Goal: Task Accomplishment & Management: Use online tool/utility

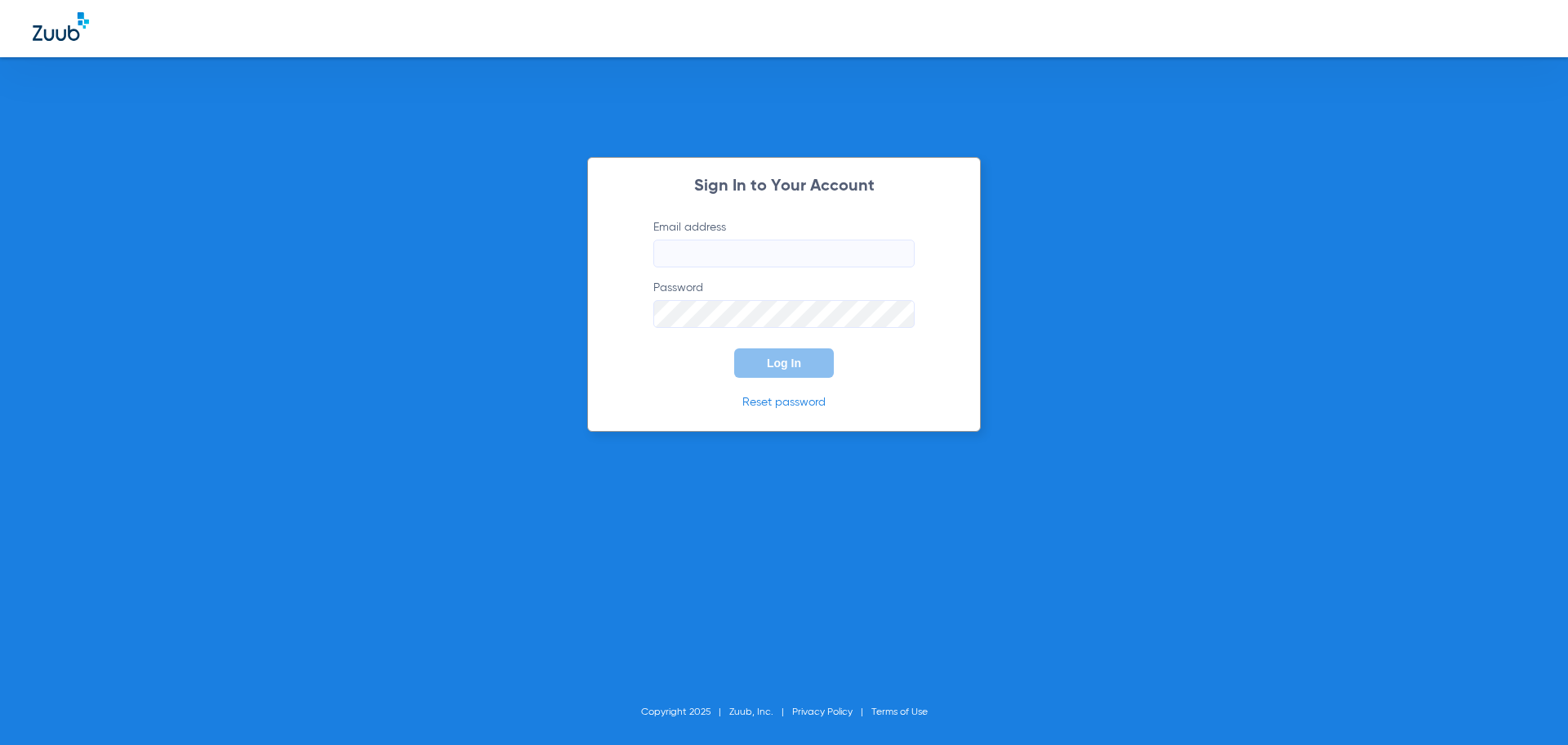
type input "[PERSON_NAME][EMAIL_ADDRESS][DOMAIN_NAME]"
click at [789, 369] on span "Log In" at bounding box center [784, 362] width 34 height 13
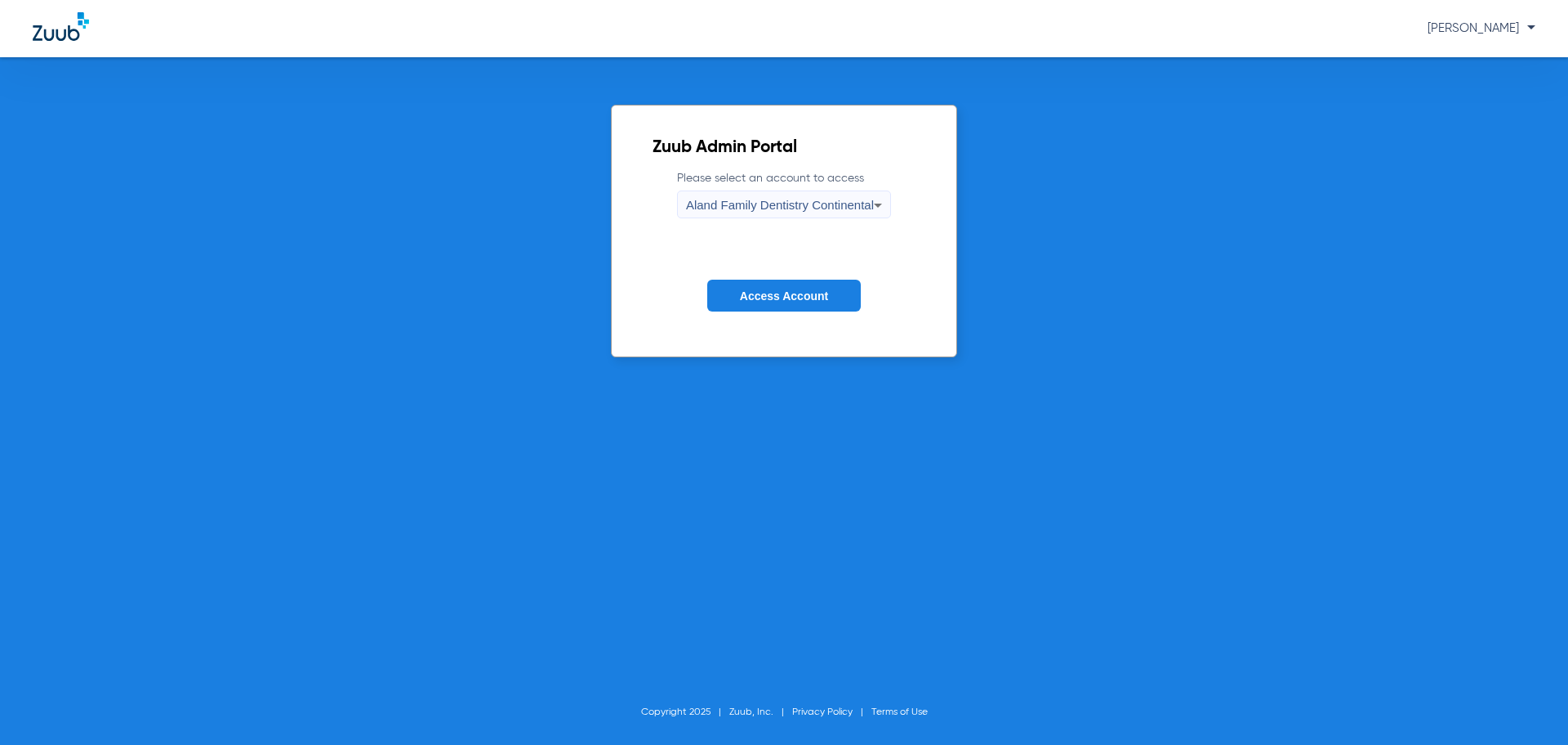
click at [724, 205] on span "Aland Family Dentistry Continental" at bounding box center [780, 205] width 188 height 14
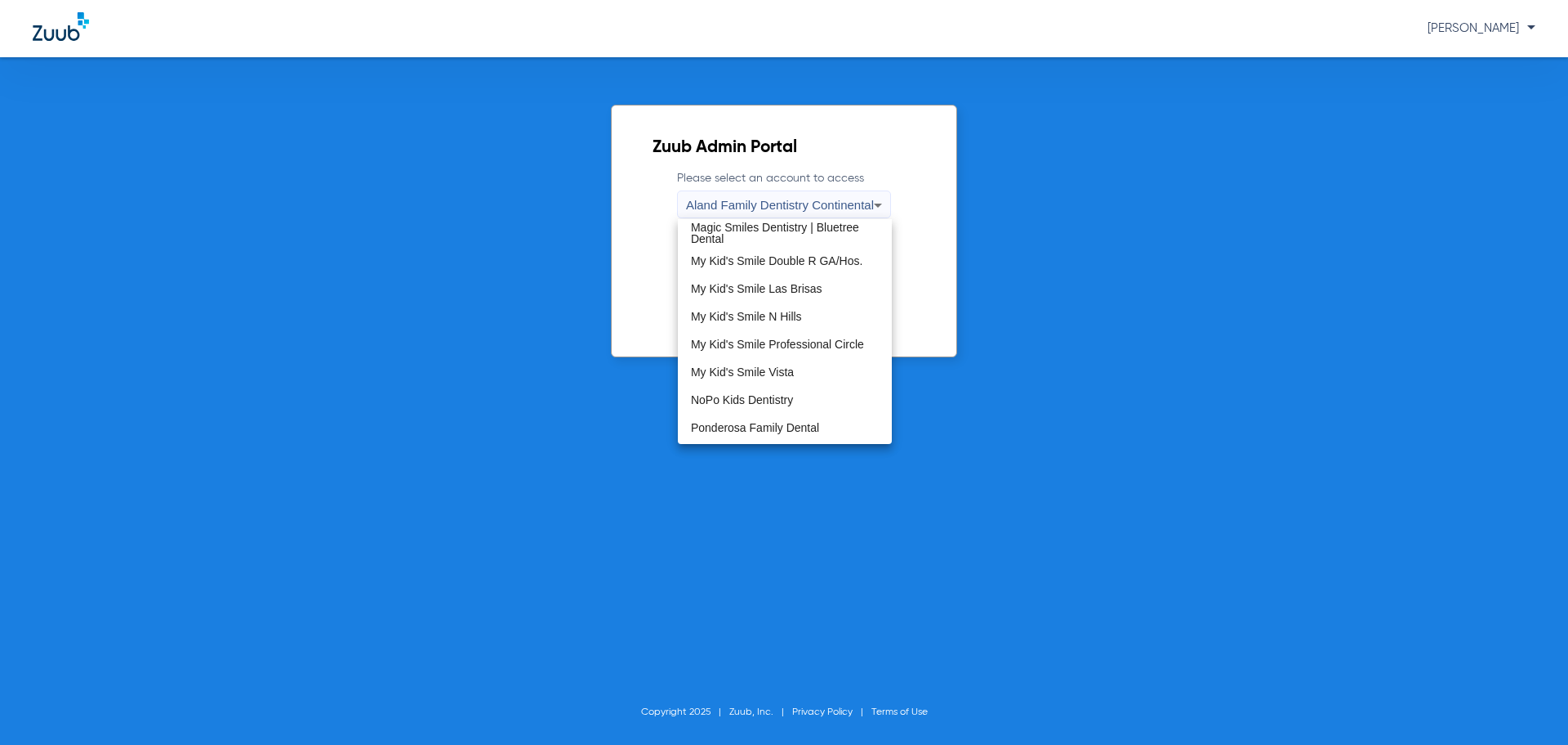
scroll to position [497, 0]
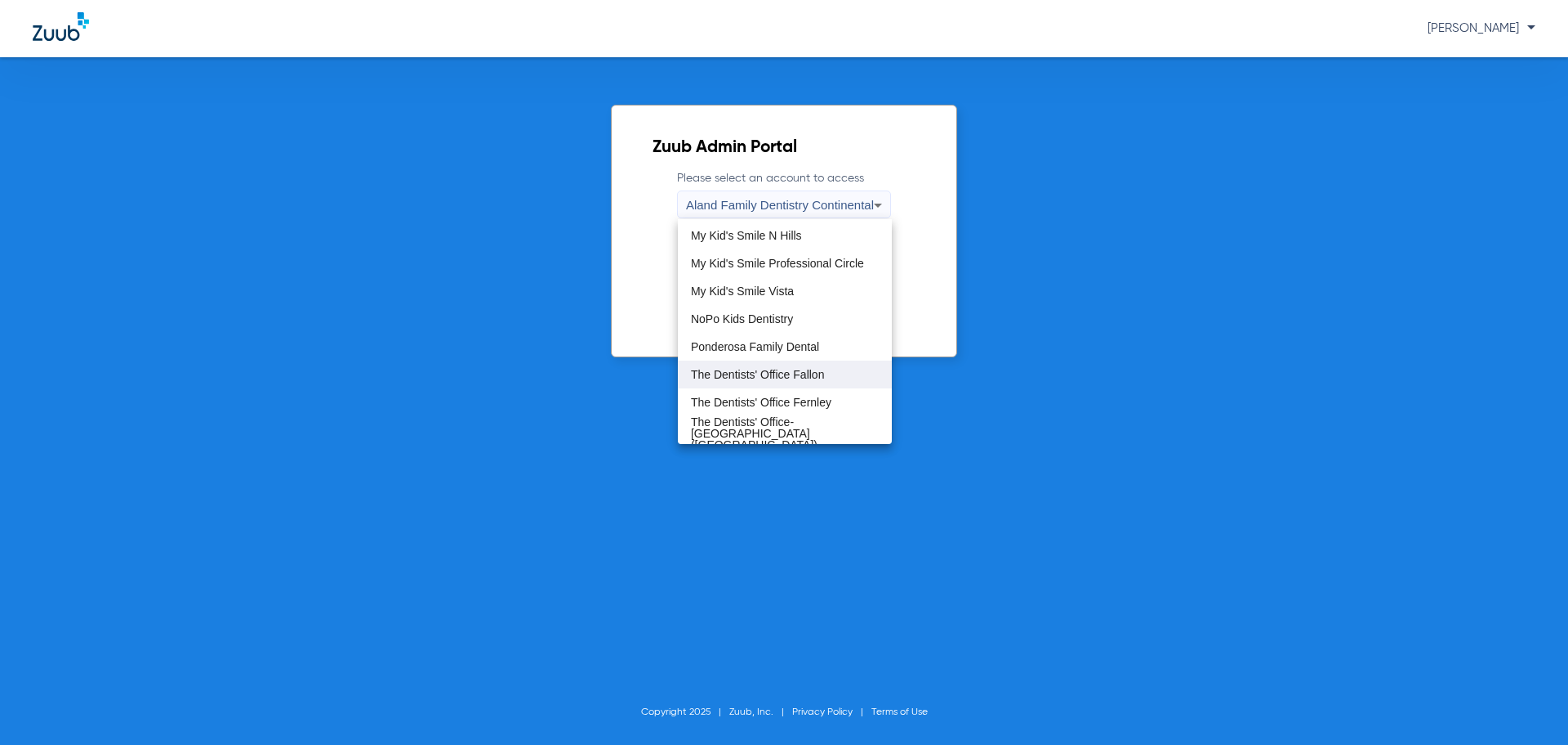
click at [774, 381] on mat-option "The Dentists' Office Fallon" at bounding box center [785, 374] width 214 height 27
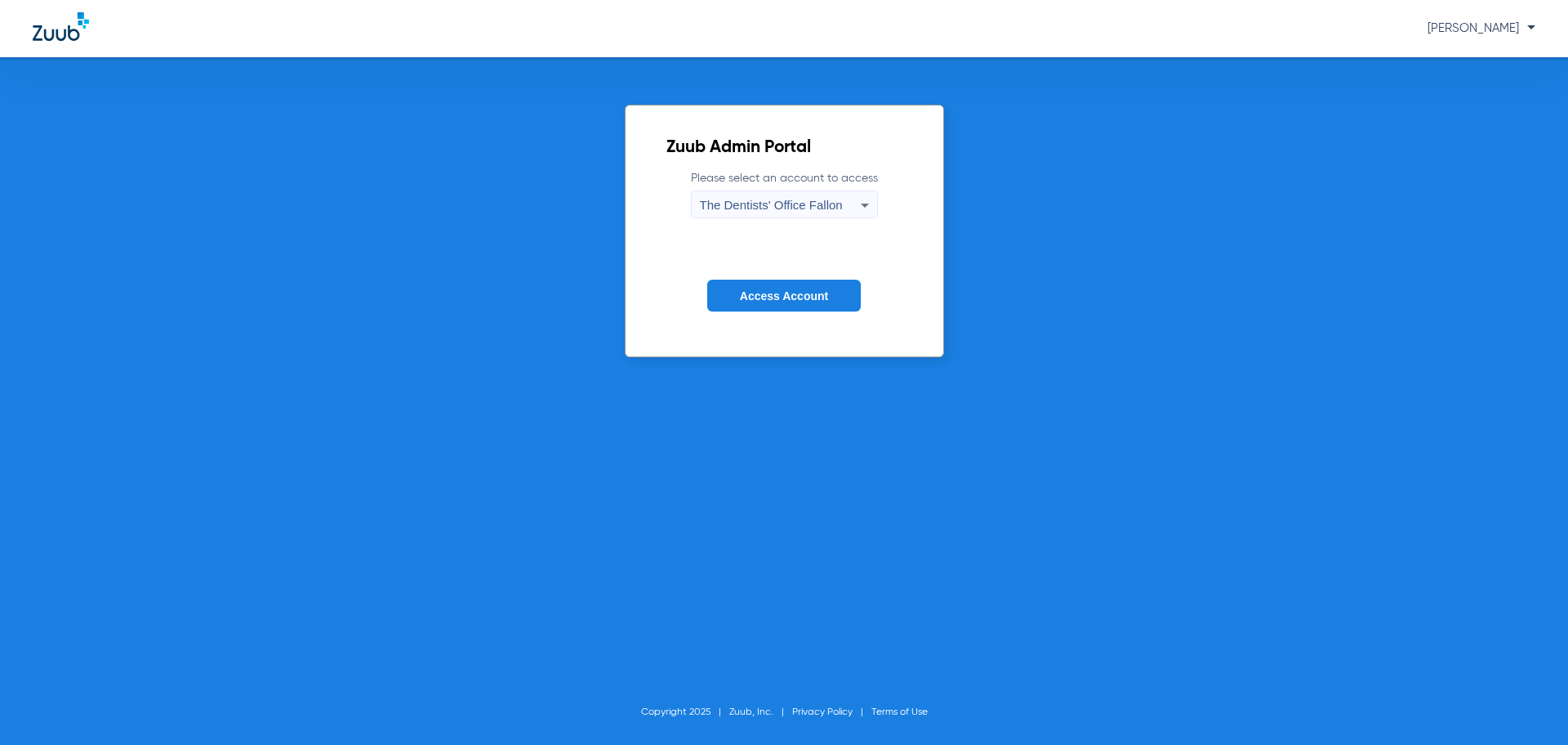
click at [799, 295] on span "Access Account" at bounding box center [784, 295] width 89 height 13
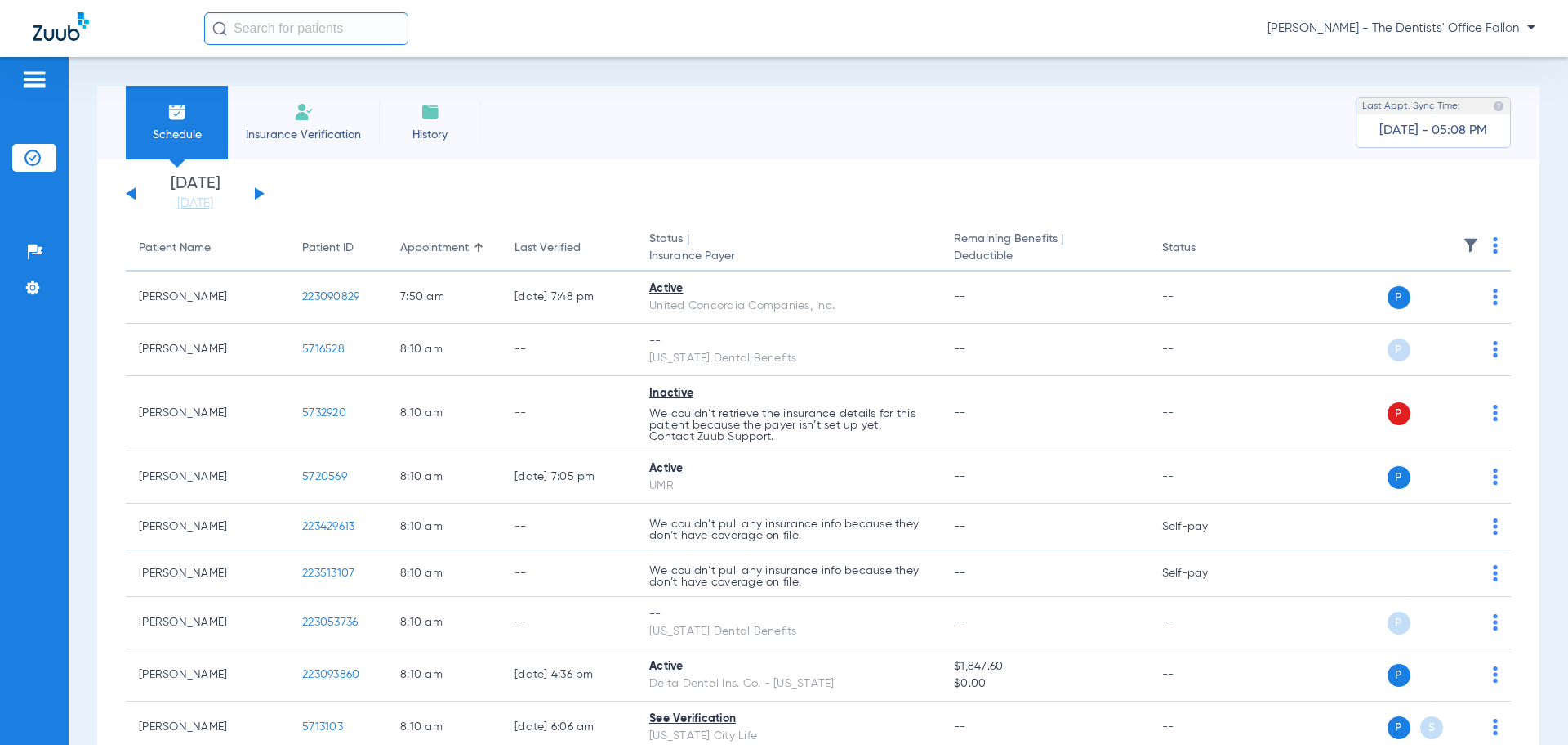
click at [258, 194] on button at bounding box center [260, 193] width 10 height 13
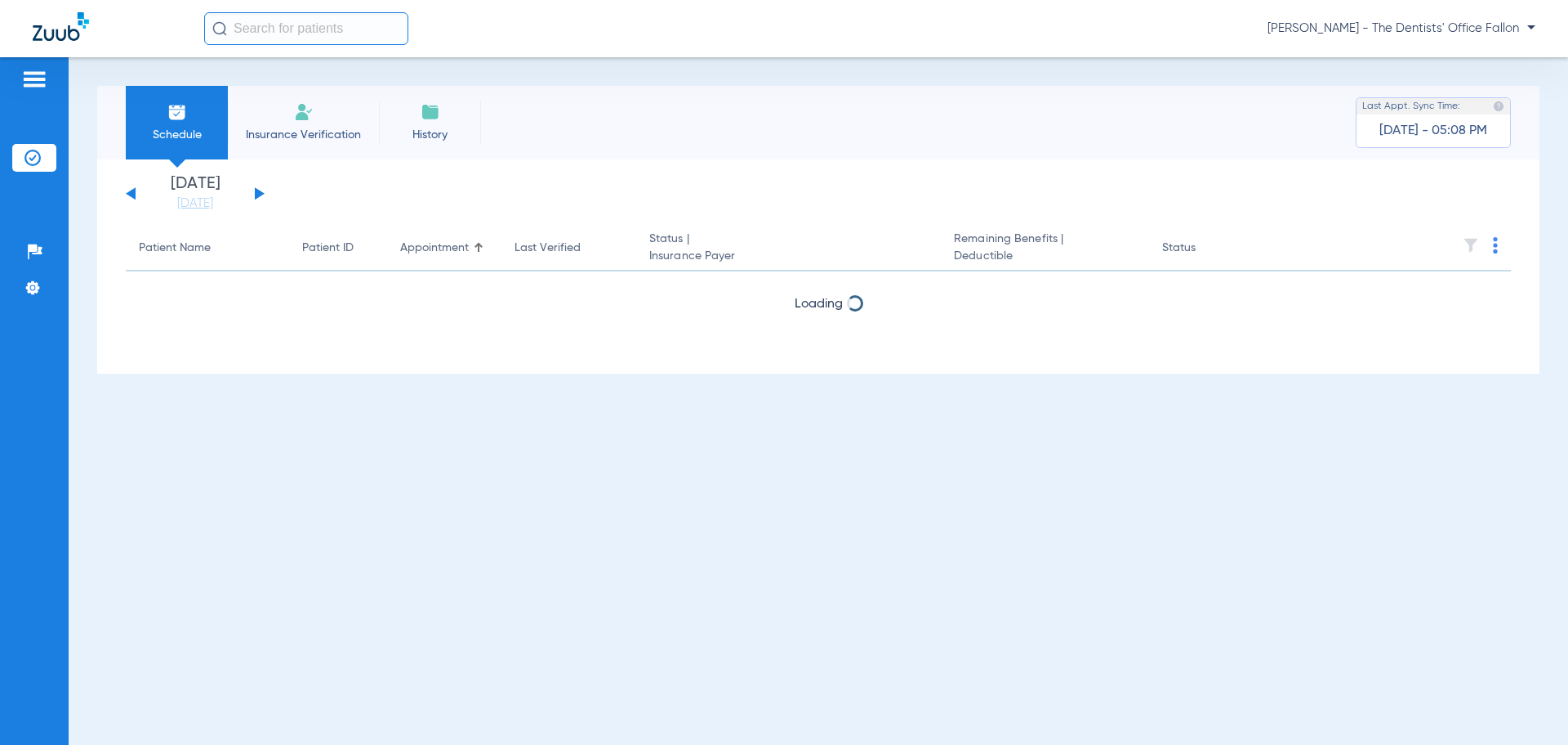
click at [258, 194] on button at bounding box center [260, 193] width 10 height 13
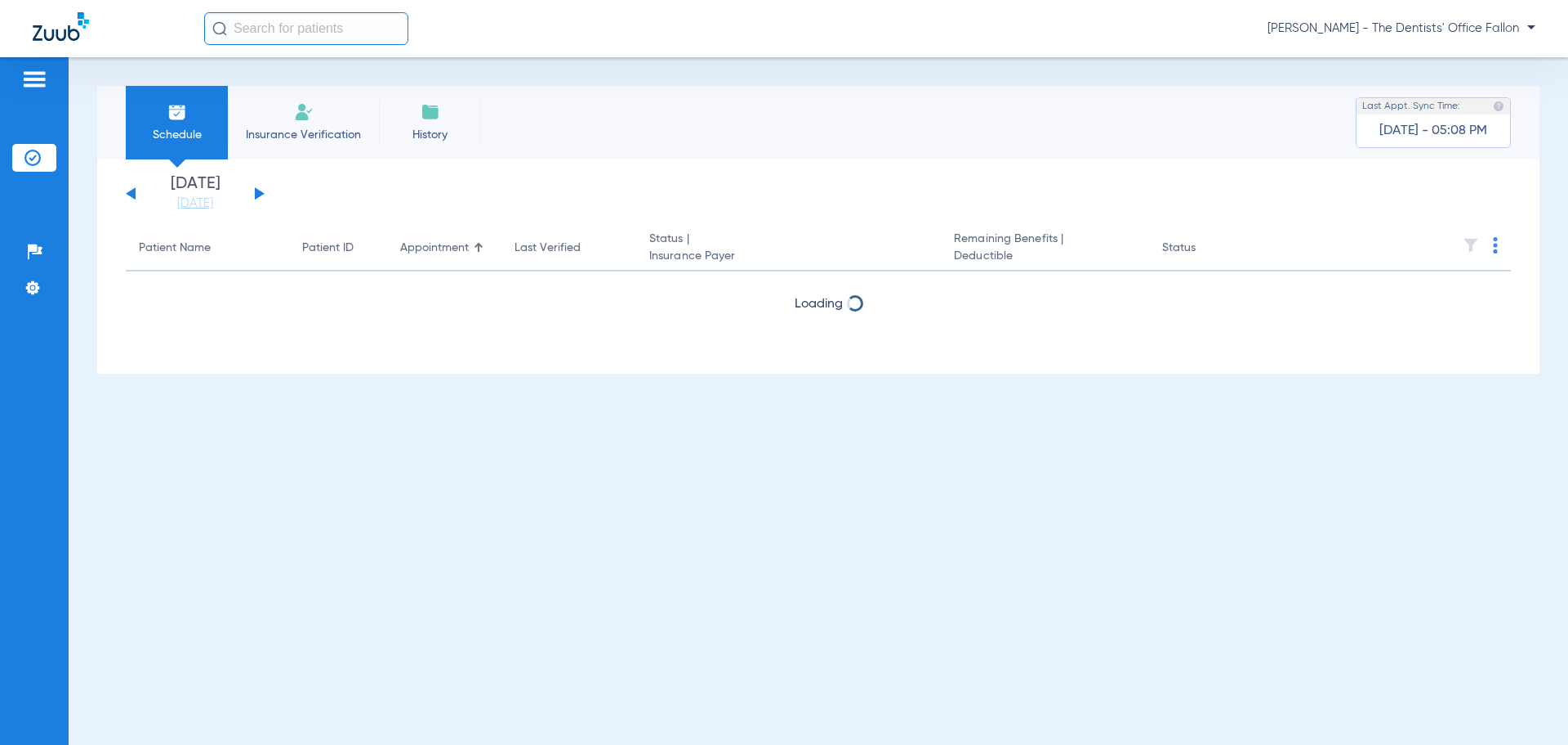
click at [258, 194] on button at bounding box center [260, 193] width 10 height 13
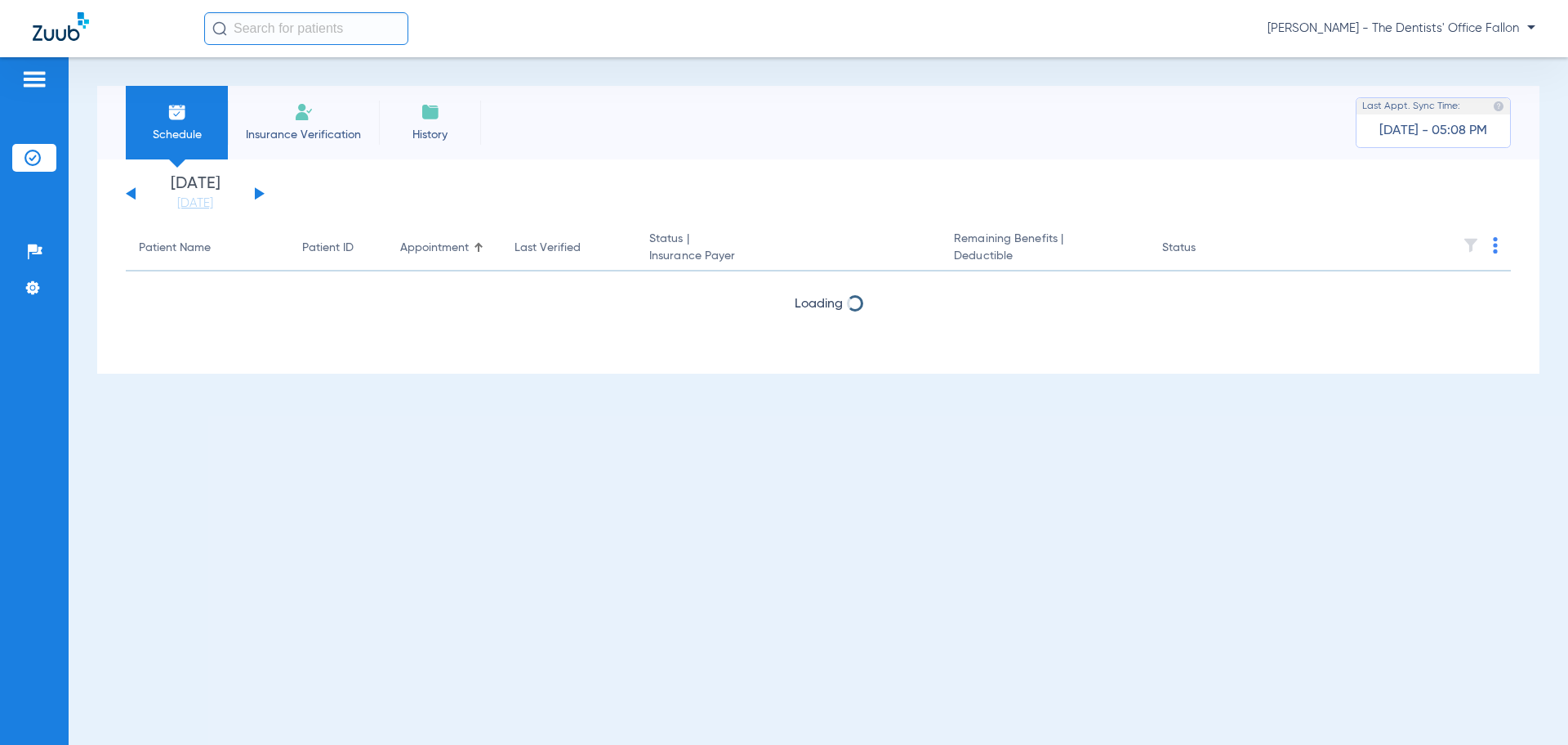
click at [258, 194] on button at bounding box center [260, 193] width 10 height 13
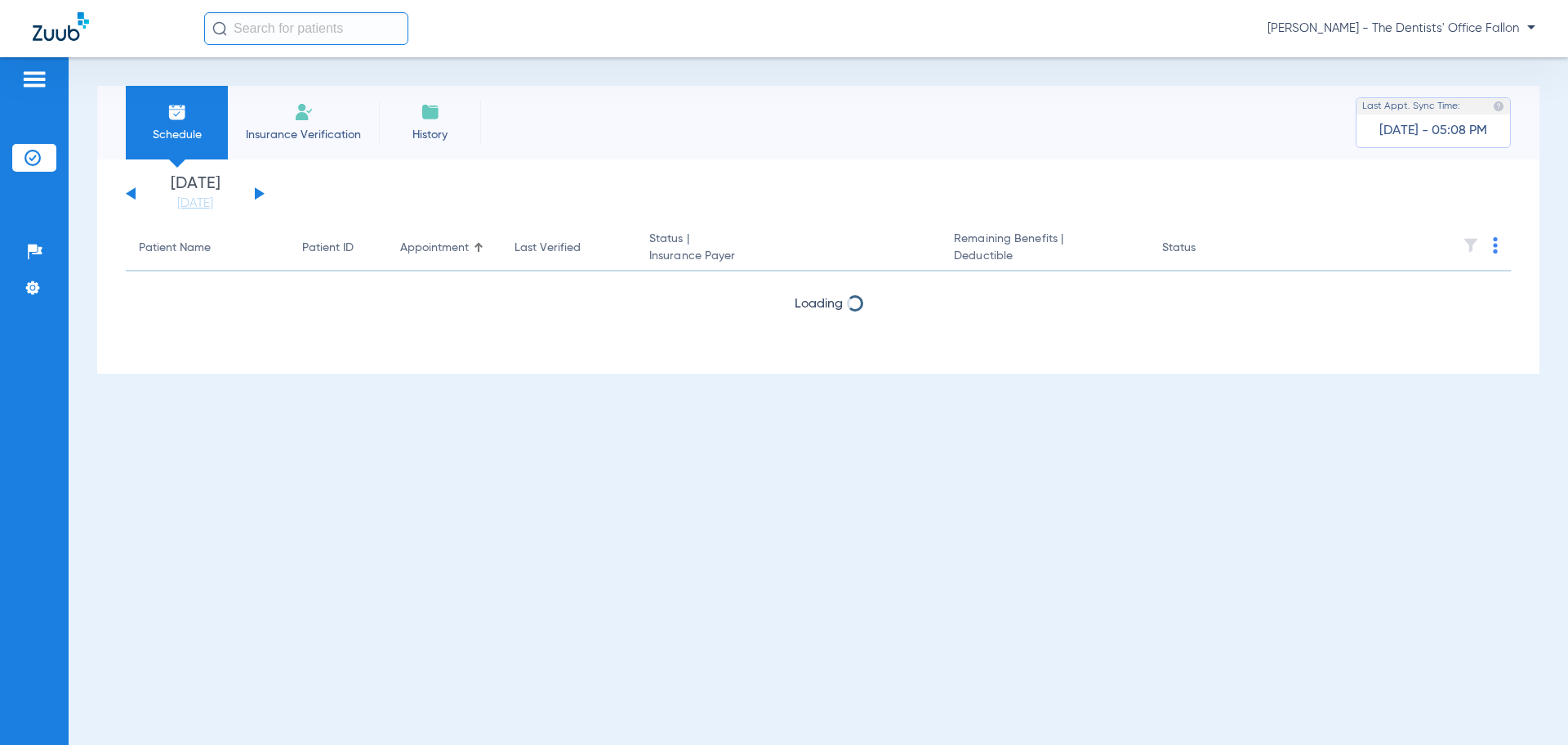
click at [258, 194] on button at bounding box center [260, 193] width 10 height 13
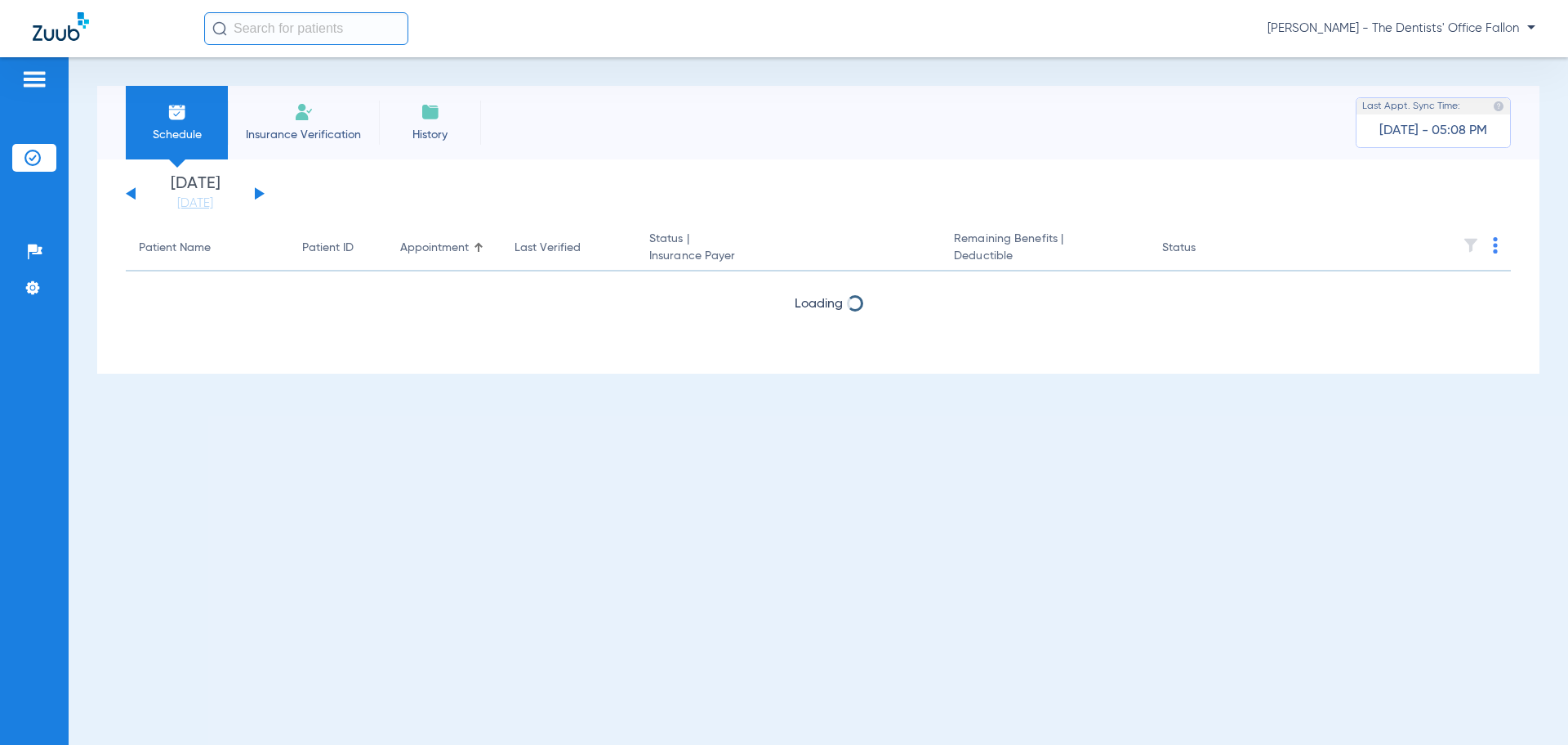
click at [258, 194] on button at bounding box center [260, 193] width 10 height 13
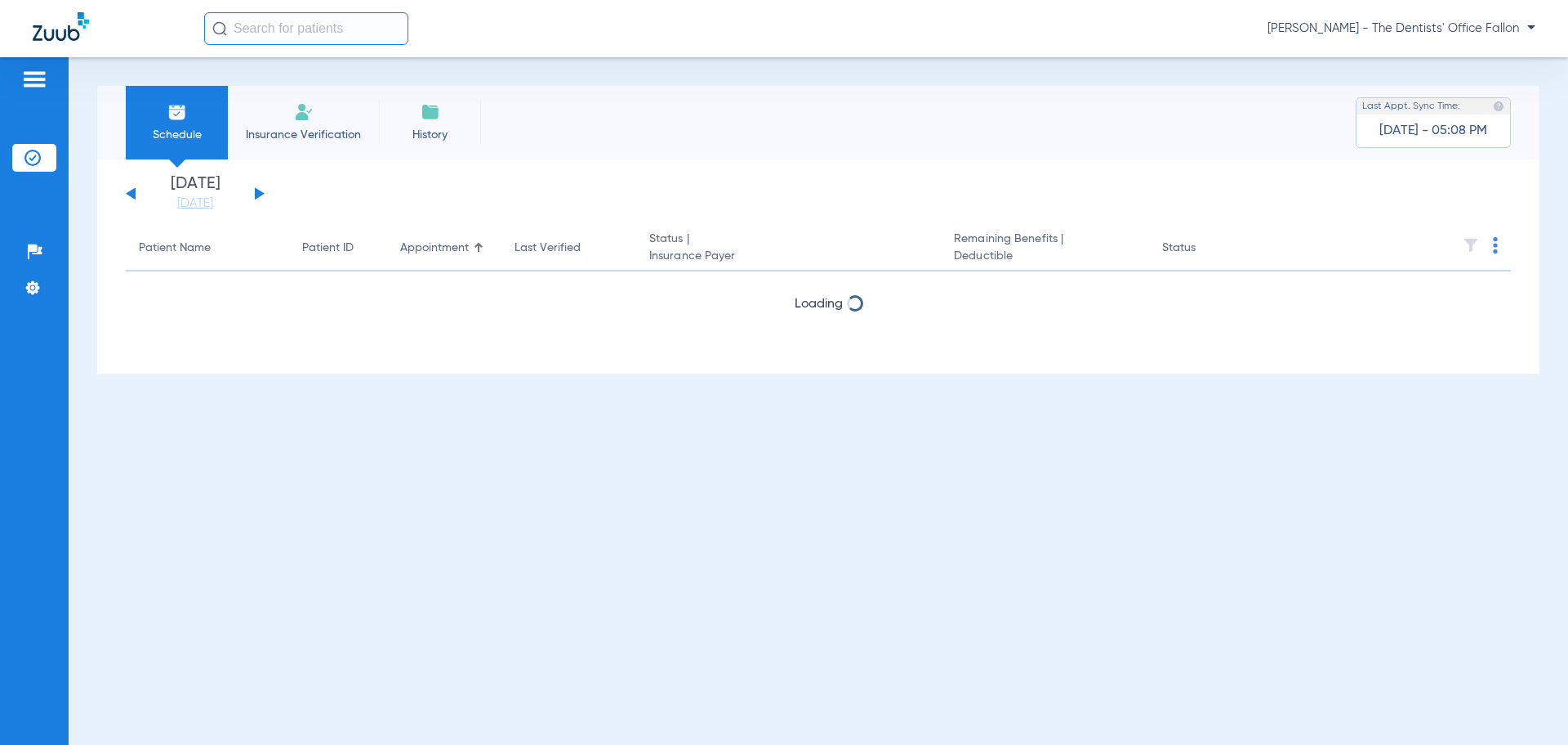
click at [258, 194] on button at bounding box center [260, 193] width 10 height 13
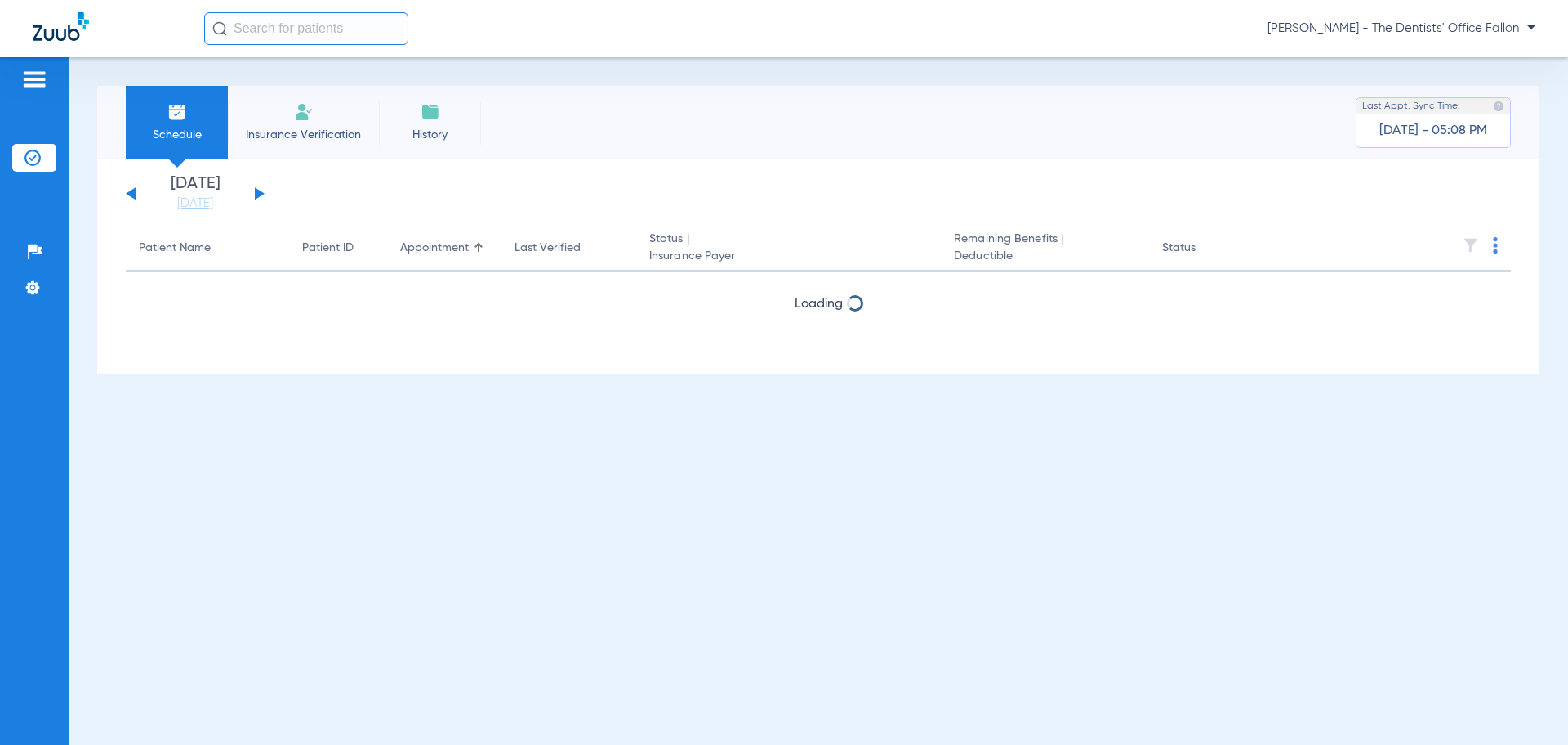
click at [258, 194] on button at bounding box center [260, 193] width 10 height 13
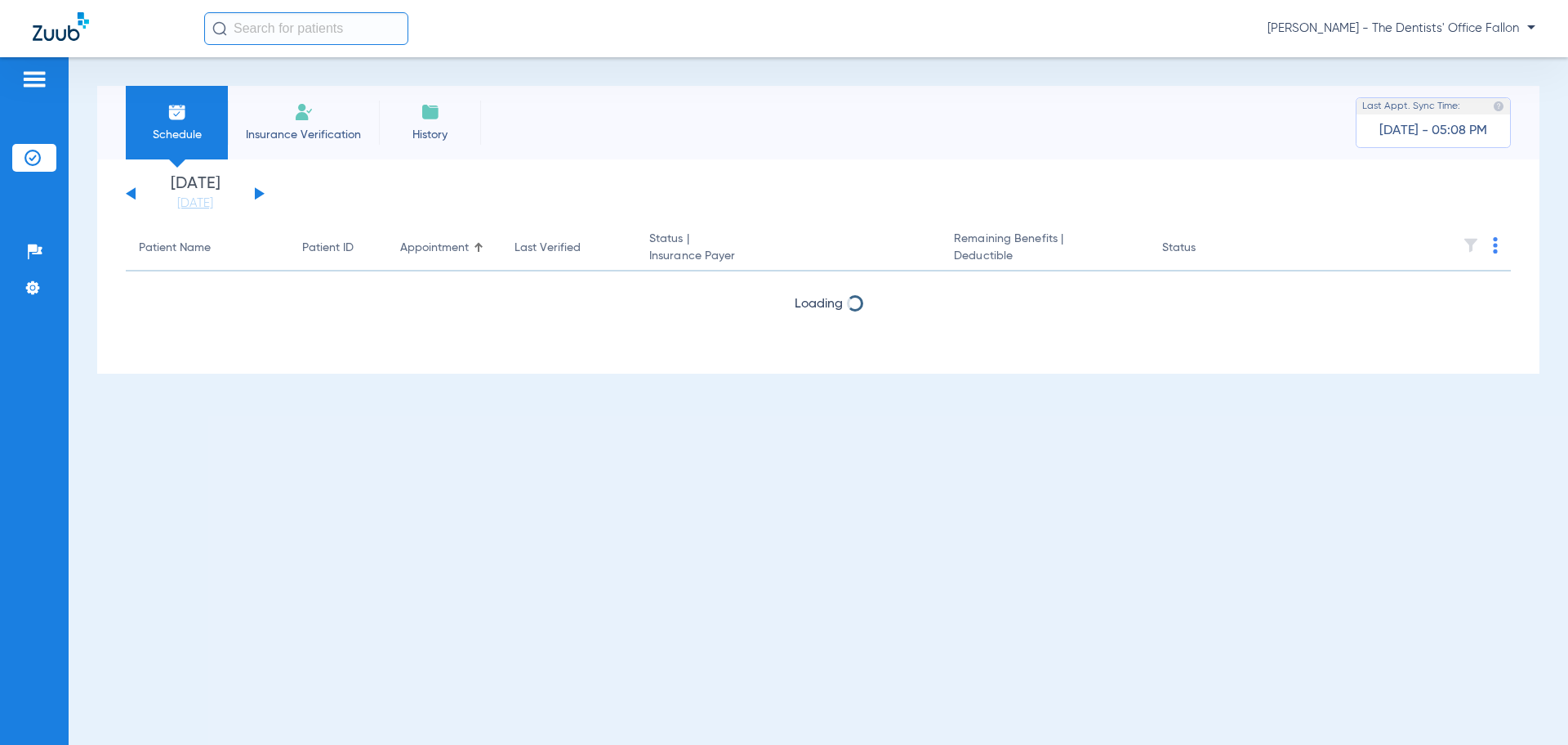
click at [258, 194] on button at bounding box center [260, 193] width 10 height 13
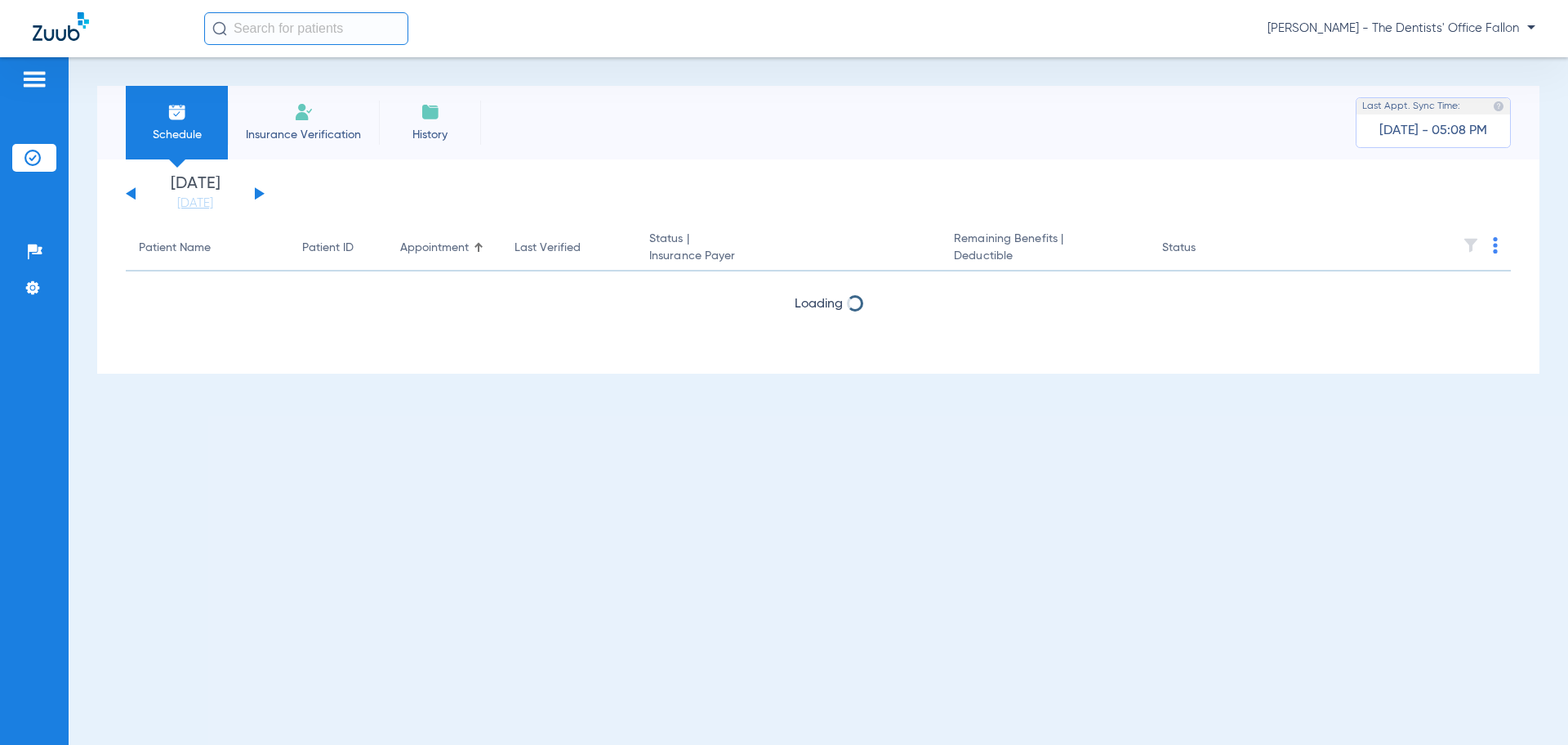
click at [258, 194] on button at bounding box center [260, 193] width 10 height 13
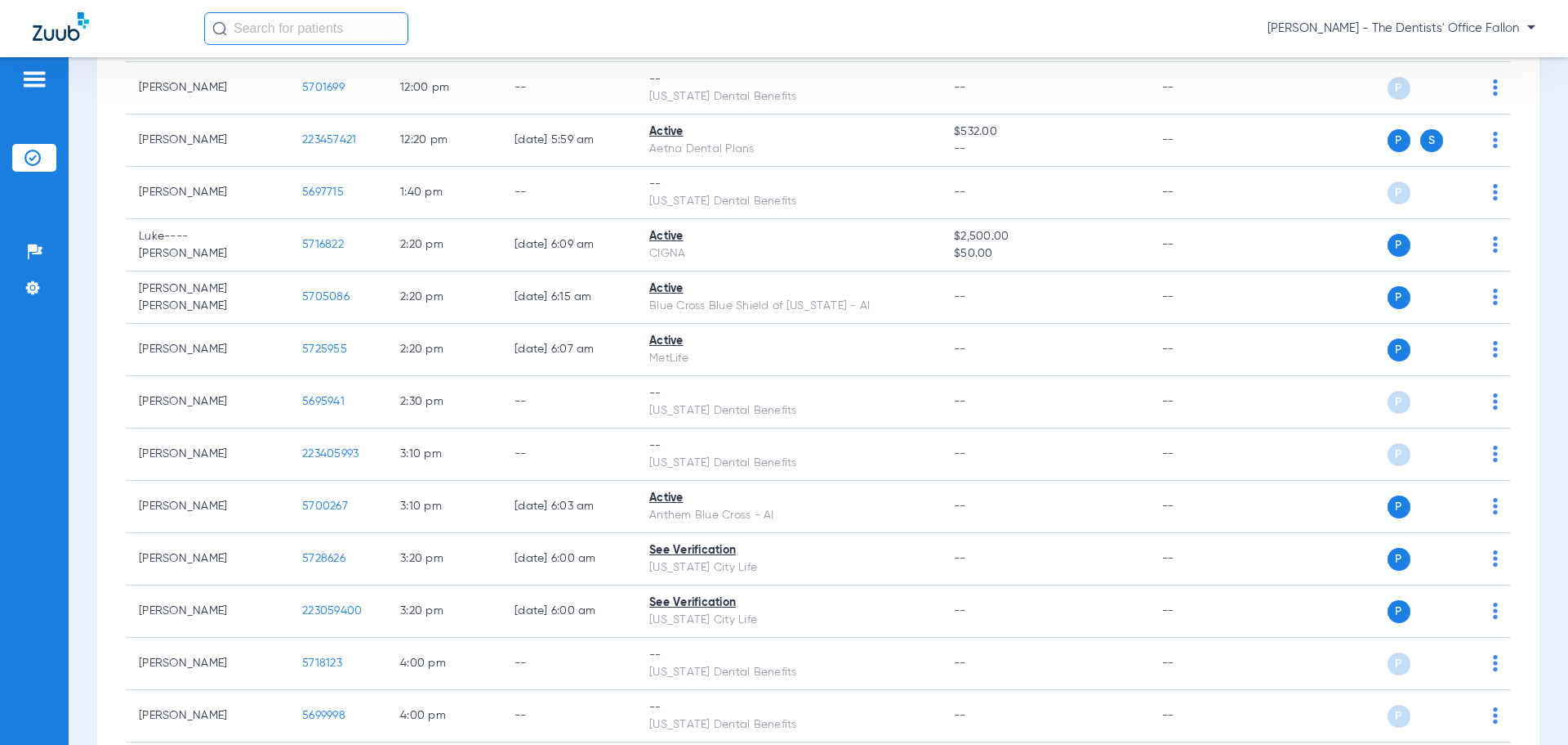
scroll to position [1396, 0]
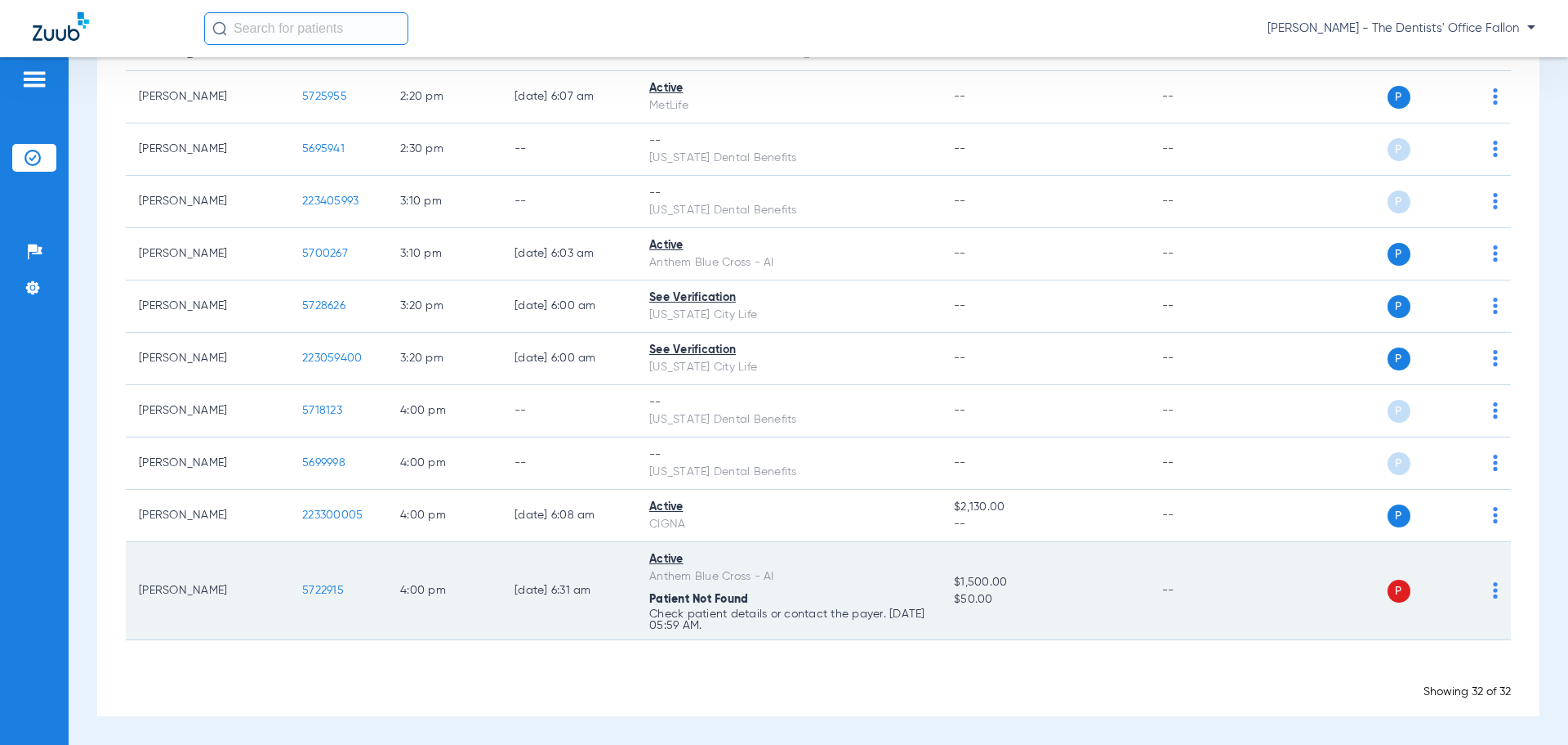
click at [328, 593] on span "5722915" at bounding box center [323, 590] width 42 height 12
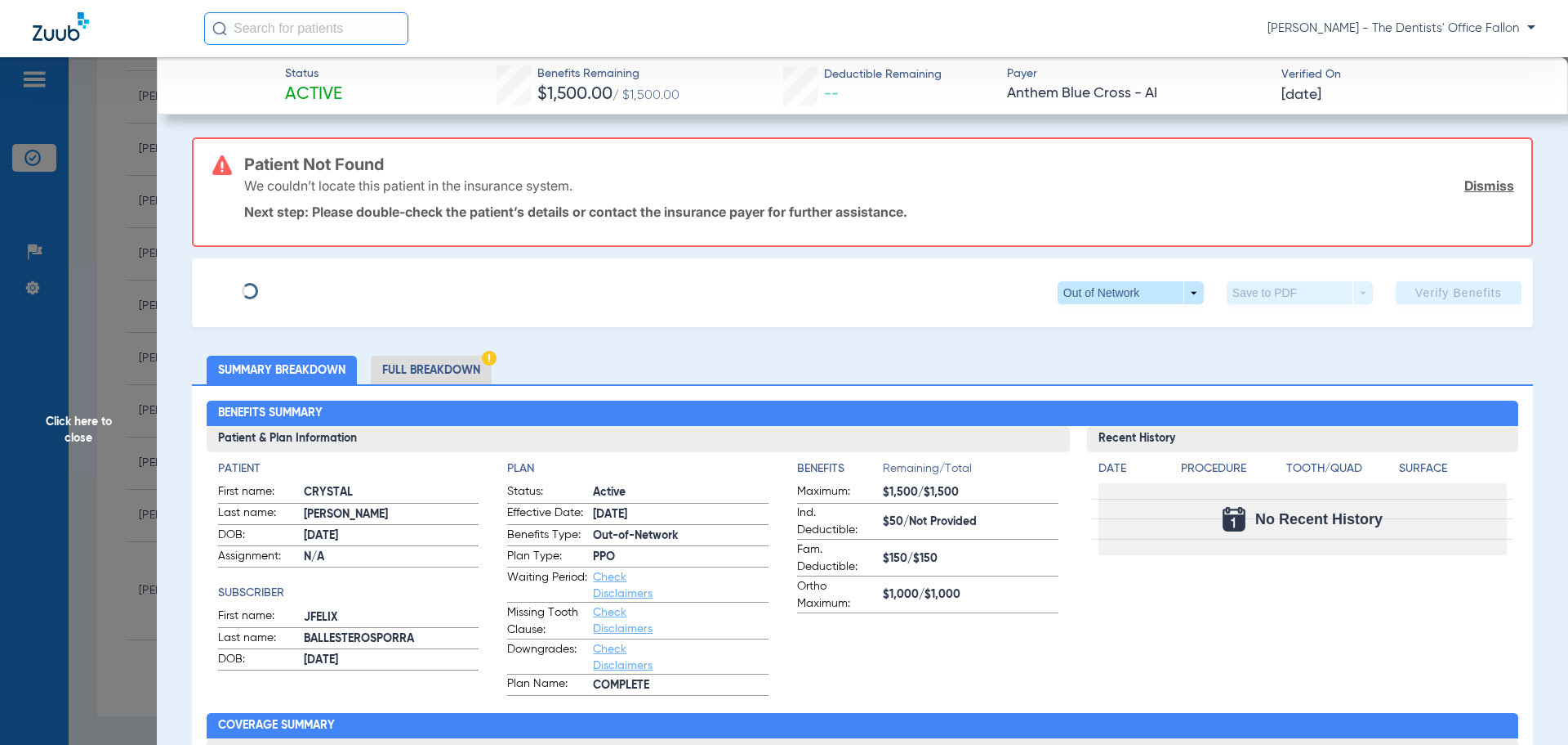
type input "[PERSON_NAME]"
type input "[PERSON_NAME] [PERSON_NAME]"
type input "[DATE]"
type input "AN5478106"
type input "213057D2CA"
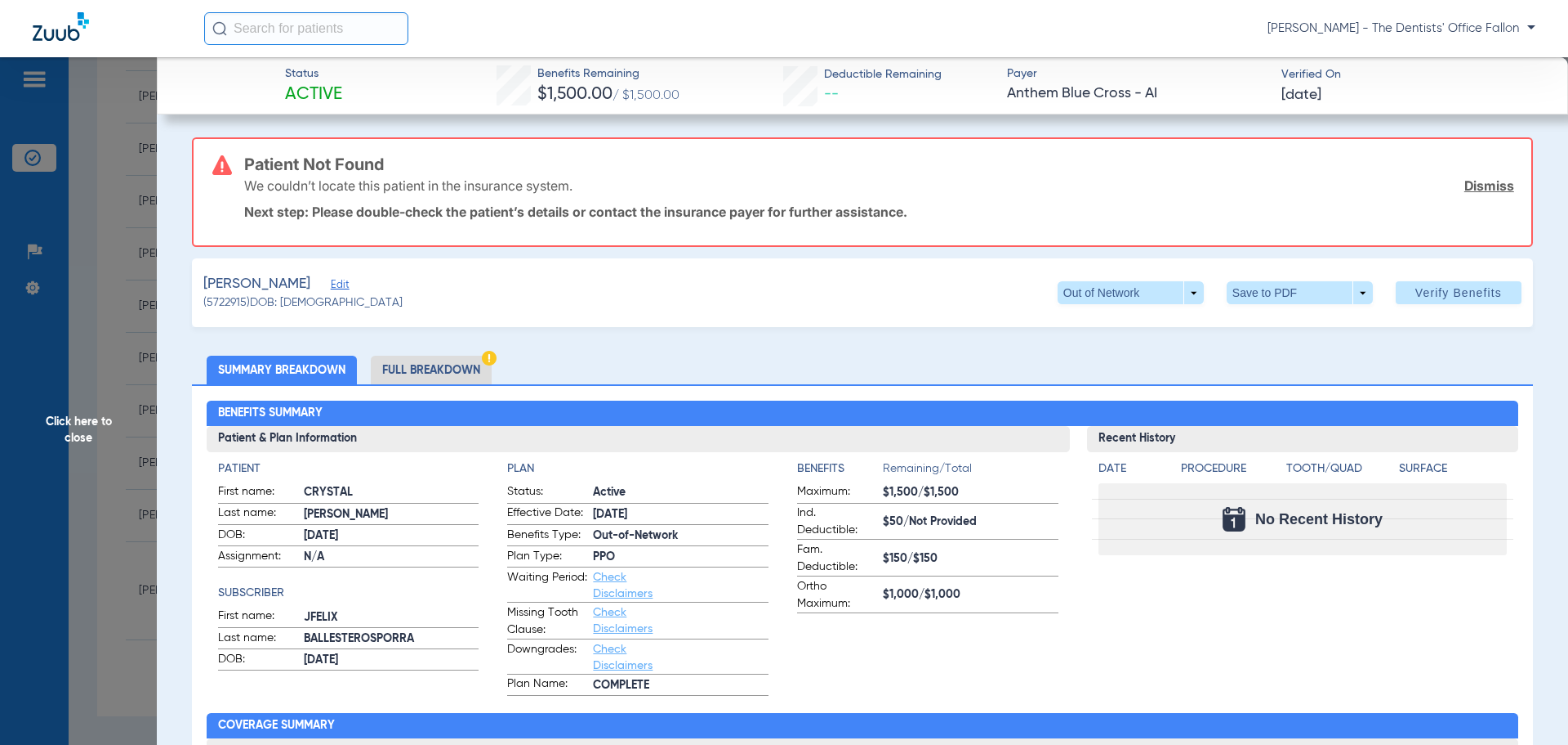
click at [346, 280] on span "Edit" at bounding box center [337, 287] width 15 height 16
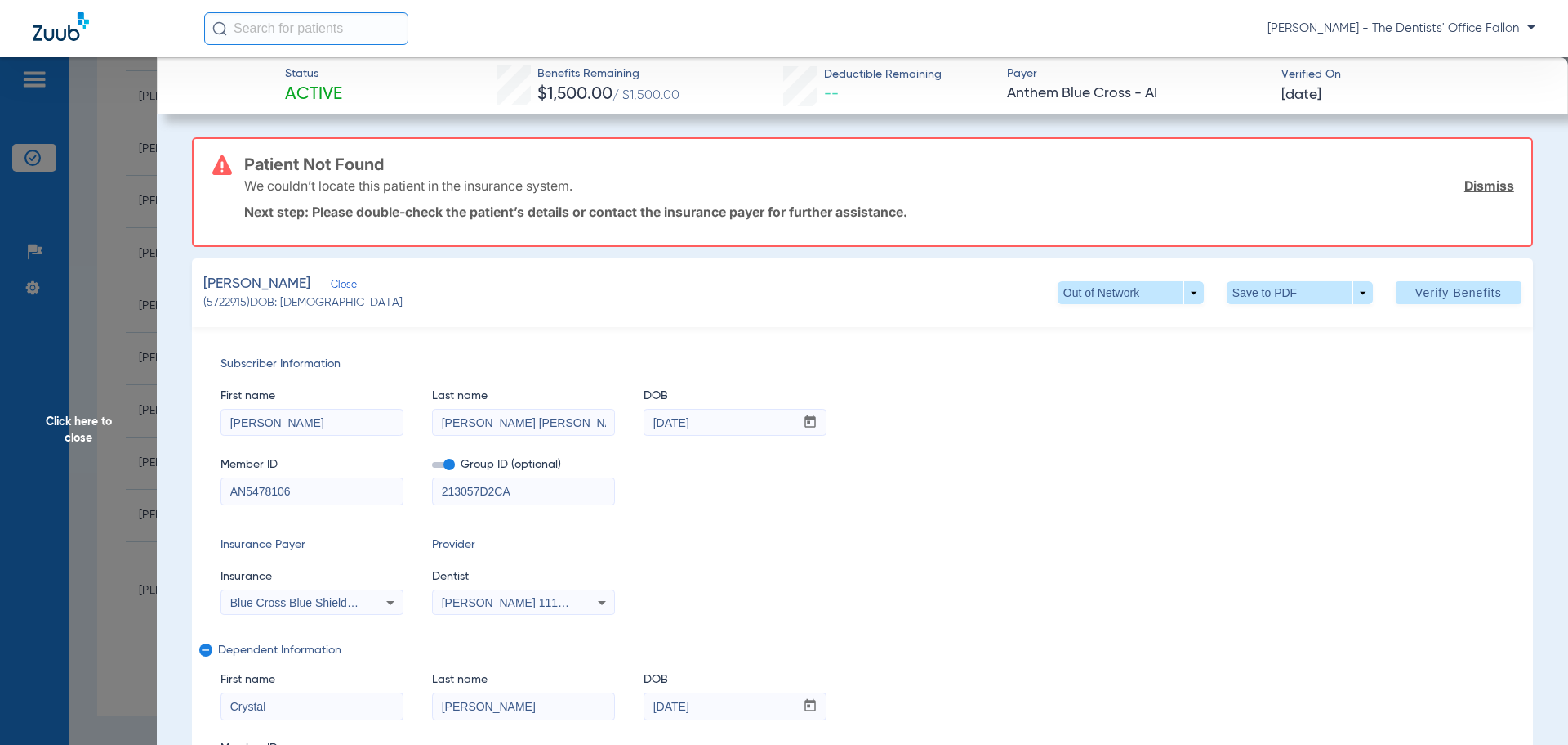
click at [230, 423] on input "[PERSON_NAME]" at bounding box center [312, 422] width 181 height 26
type input "JFelix"
click at [502, 426] on input "[PERSON_NAME] [PERSON_NAME]" at bounding box center [523, 422] width 181 height 26
click at [558, 427] on input "BallesterosPorras" at bounding box center [523, 422] width 181 height 26
type input "BallesterosPorra"
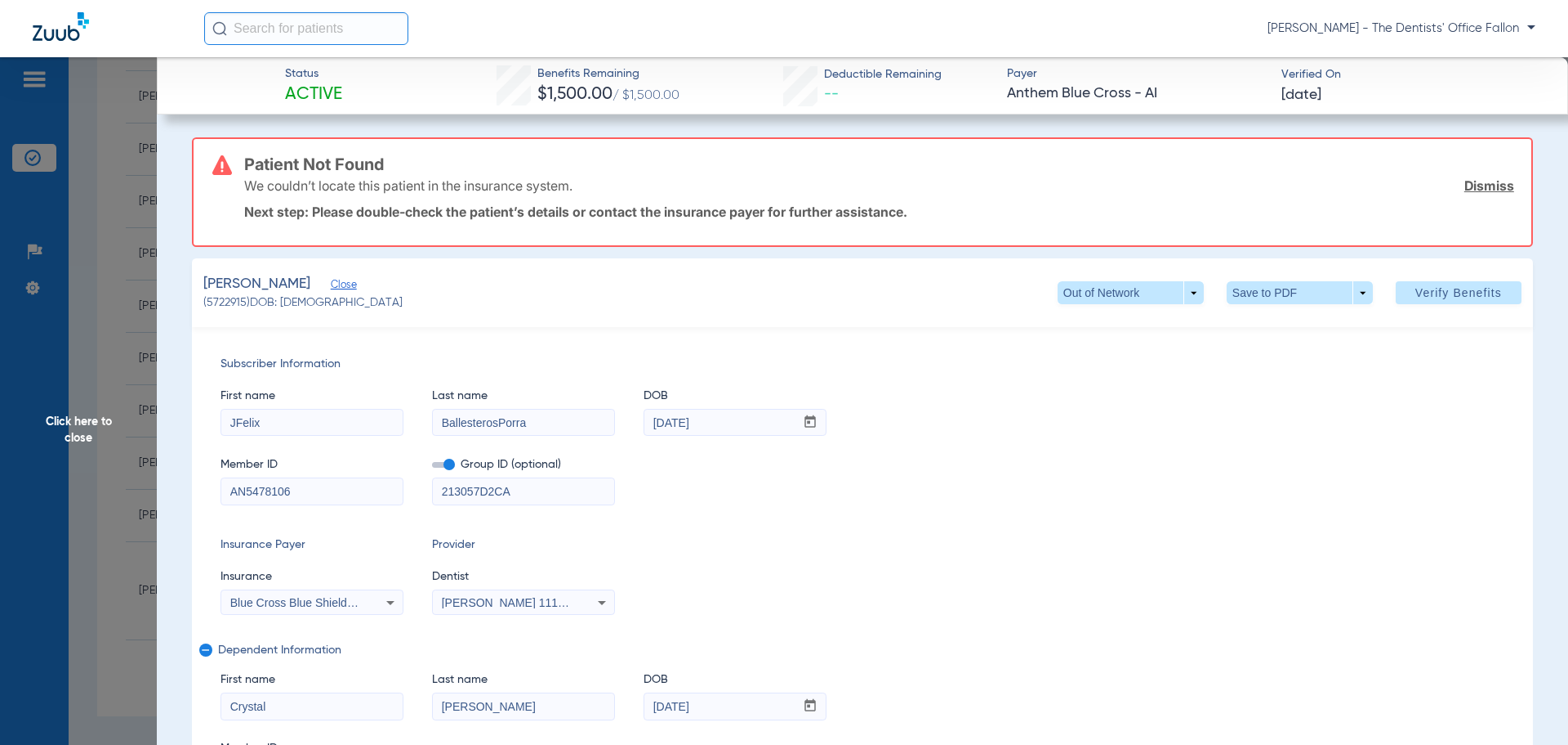
click at [563, 709] on input "[PERSON_NAME]" at bounding box center [523, 706] width 181 height 26
type input "[PERSON_NAME]"
click at [752, 624] on div "Subscriber Information First name JFelix Last name BallesterosPorra DOB mm / dd…" at bounding box center [862, 571] width 1341 height 490
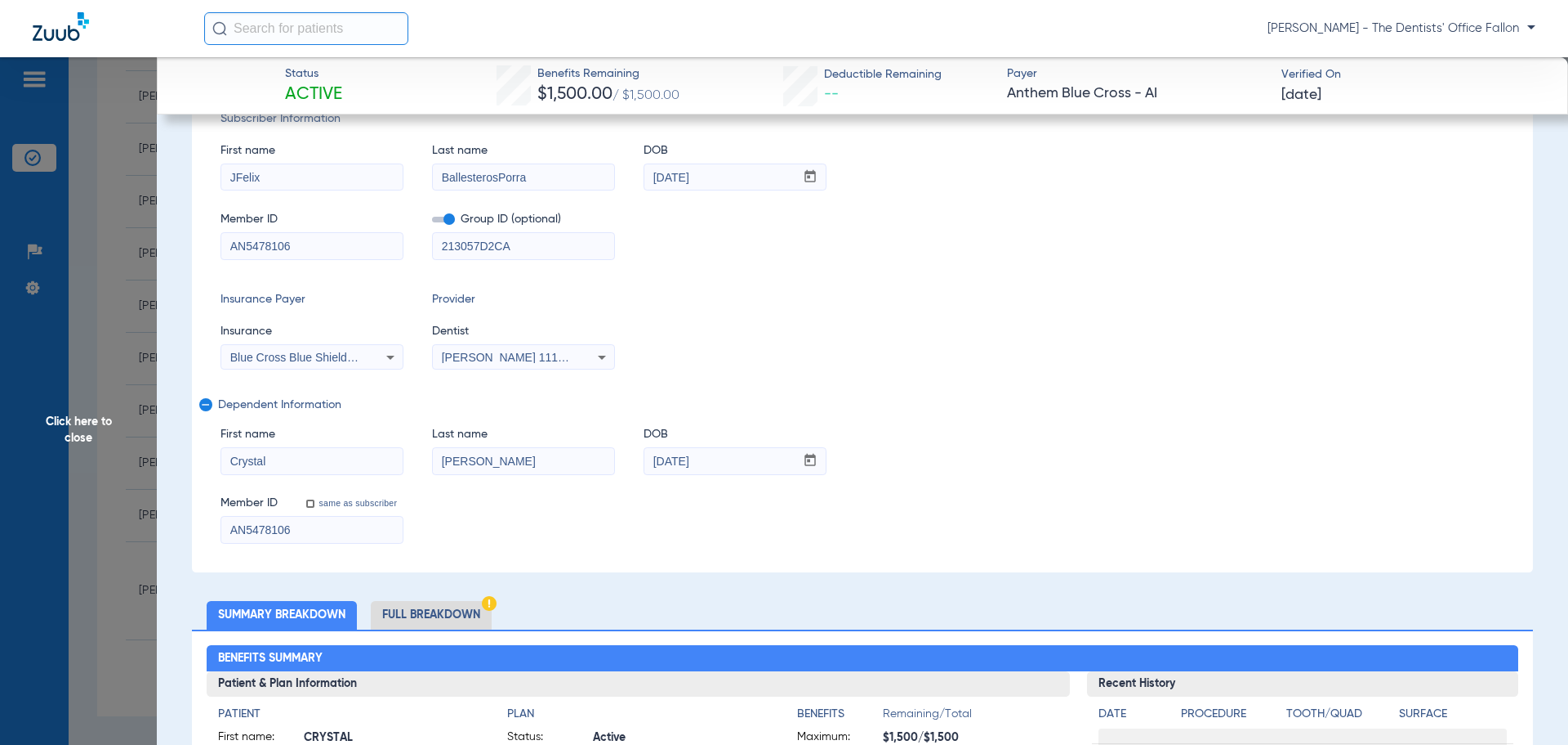
scroll to position [0, 0]
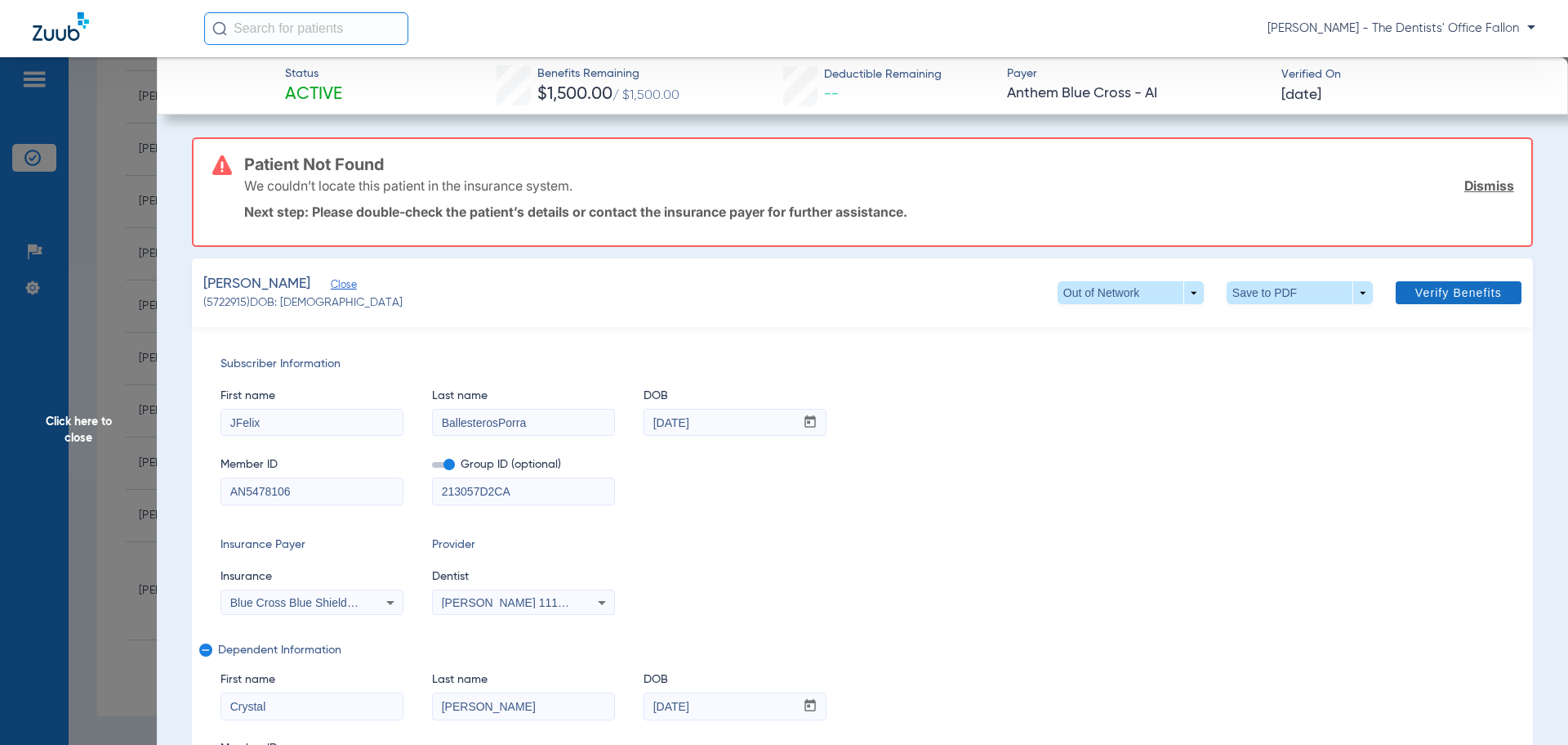
click at [1430, 286] on span "Verify Benefits" at bounding box center [1459, 292] width 87 height 13
